Goal: Transaction & Acquisition: Subscribe to service/newsletter

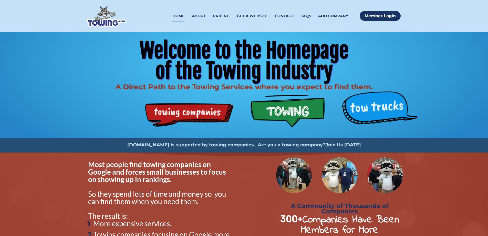
scroll to position [465, 0]
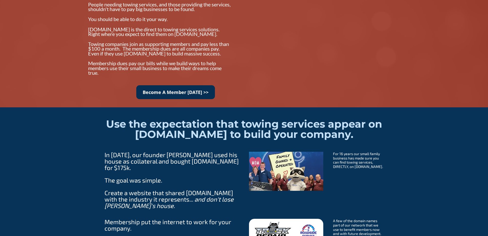
click at [185, 91] on link "Become A Member Today >>" at bounding box center [175, 92] width 79 height 14
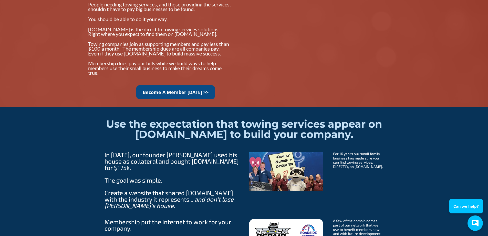
scroll to position [0, 0]
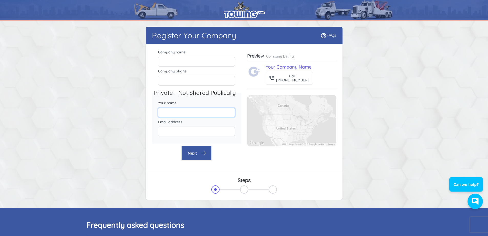
click at [180, 112] on input "Your name" at bounding box center [196, 112] width 77 height 10
type input "777 Towing"
type input "[EMAIL_ADDRESS][DOMAIN_NAME]"
click at [198, 147] on button "Next" at bounding box center [196, 152] width 30 height 15
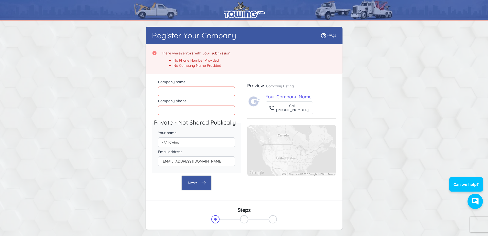
scroll to position [3, 0]
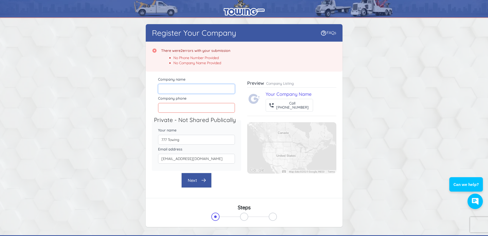
click at [208, 90] on input "Company name" at bounding box center [196, 89] width 77 height 10
type input "777 Towing"
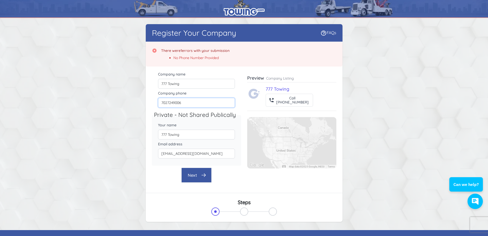
type input "7027249006"
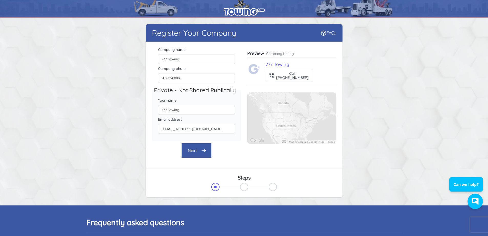
click at [201, 175] on div "Register Your Company FAQs There were 1 errors with your submission Company nam…" at bounding box center [244, 110] width 197 height 173
click at [200, 151] on button "Next" at bounding box center [196, 150] width 30 height 15
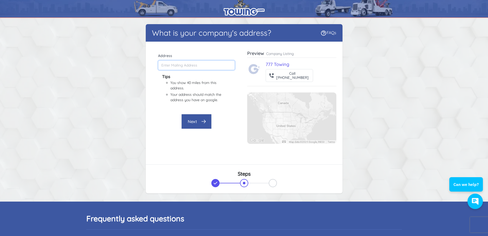
click at [183, 65] on input "Address" at bounding box center [196, 65] width 77 height 10
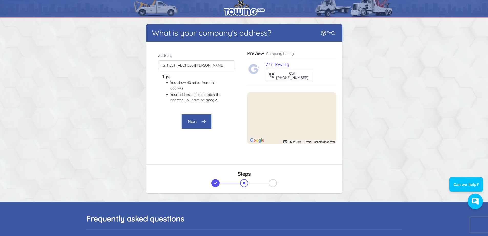
type input "[STREET_ADDRESS][PERSON_NAME]"
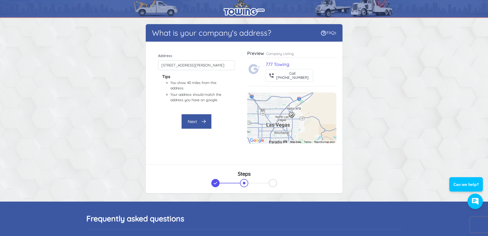
click at [196, 121] on button "Next" at bounding box center [196, 121] width 30 height 15
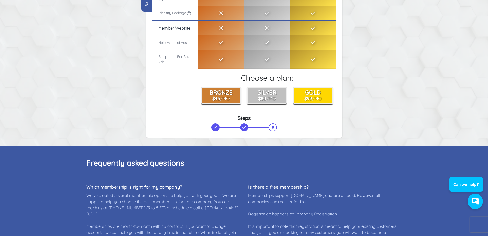
scroll to position [0, 0]
